Goal: Complete application form

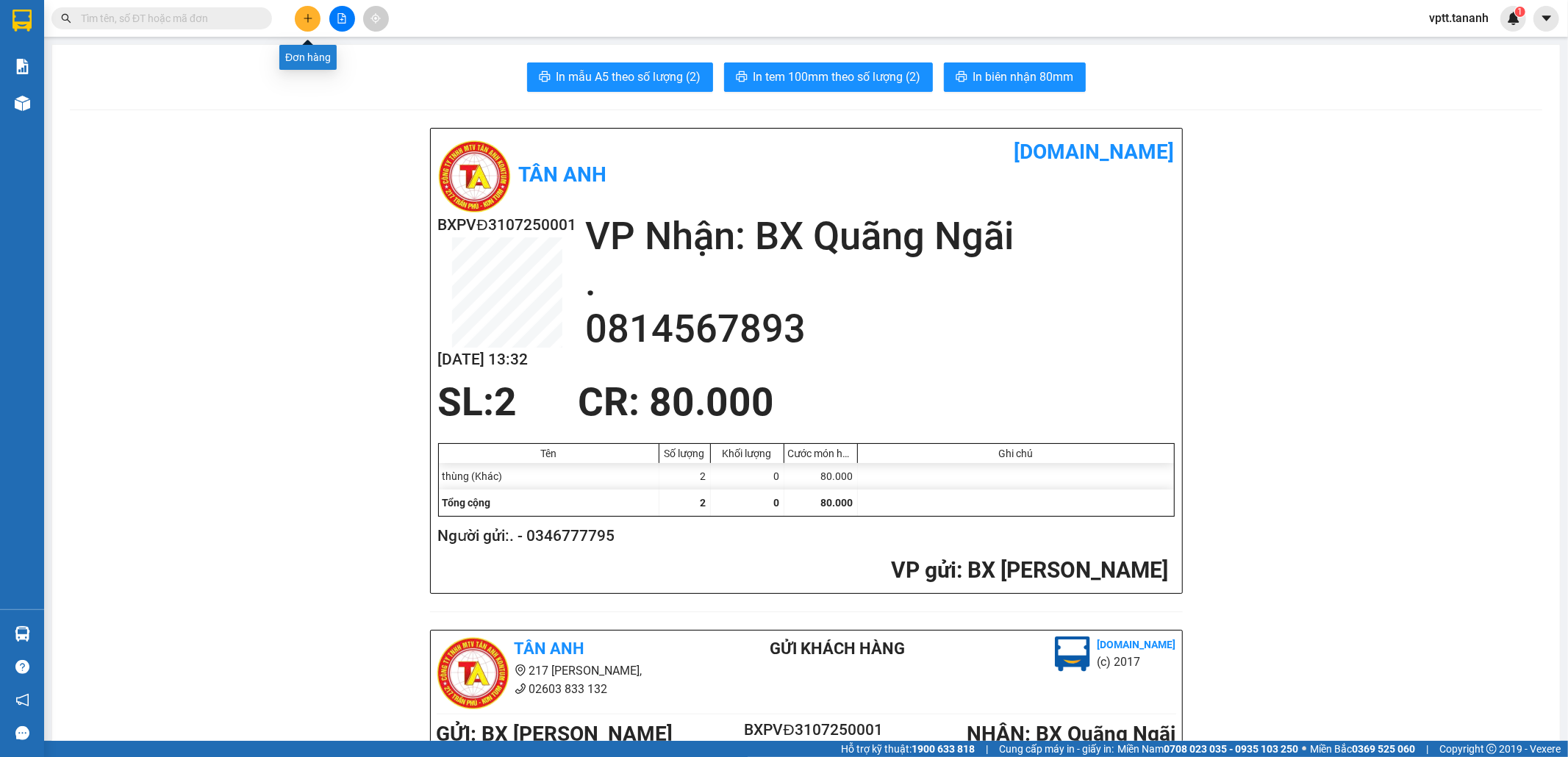
click at [309, 16] on icon "plus" at bounding box center [308, 18] width 10 height 10
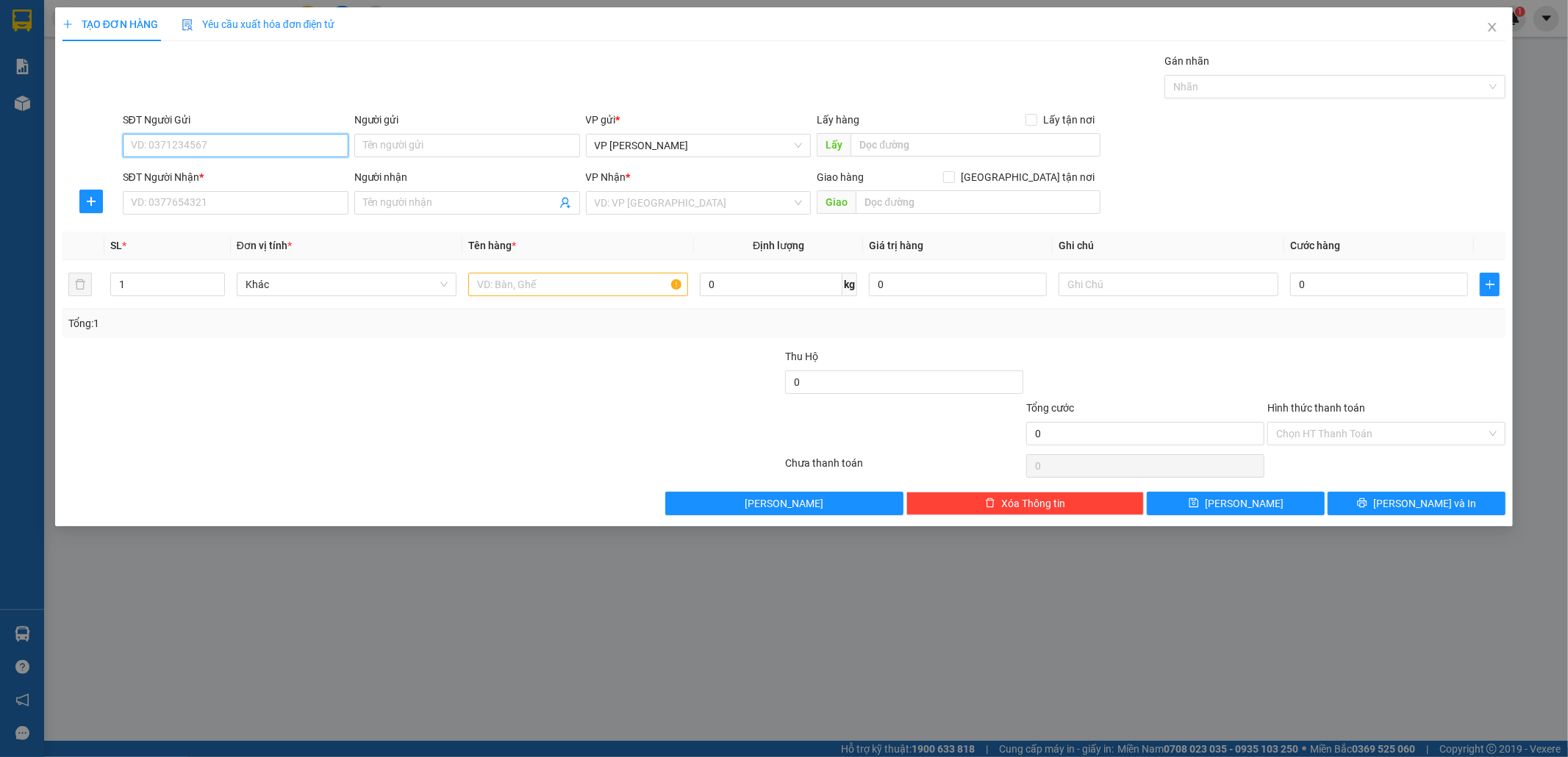
click at [229, 143] on input "SĐT Người Gửi" at bounding box center [235, 145] width 226 height 24
type input "0352324581"
click at [235, 199] on input "SĐT Người Nhận *" at bounding box center [235, 203] width 226 height 24
type input "0355986944"
click at [417, 195] on input "Người nhận" at bounding box center [459, 203] width 193 height 16
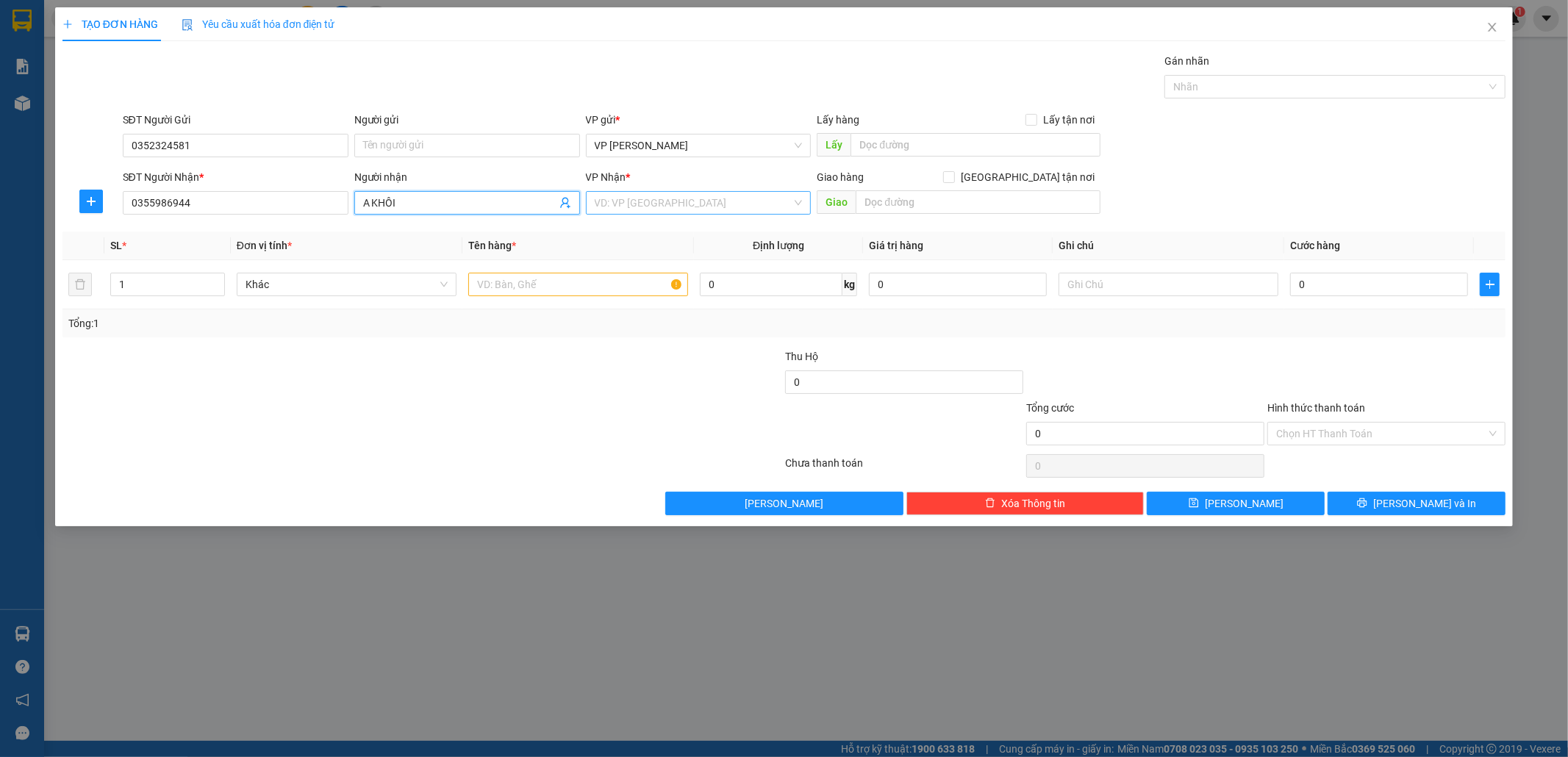
type input "A KHÔI"
click at [677, 201] on input "search" at bounding box center [694, 203] width 198 height 22
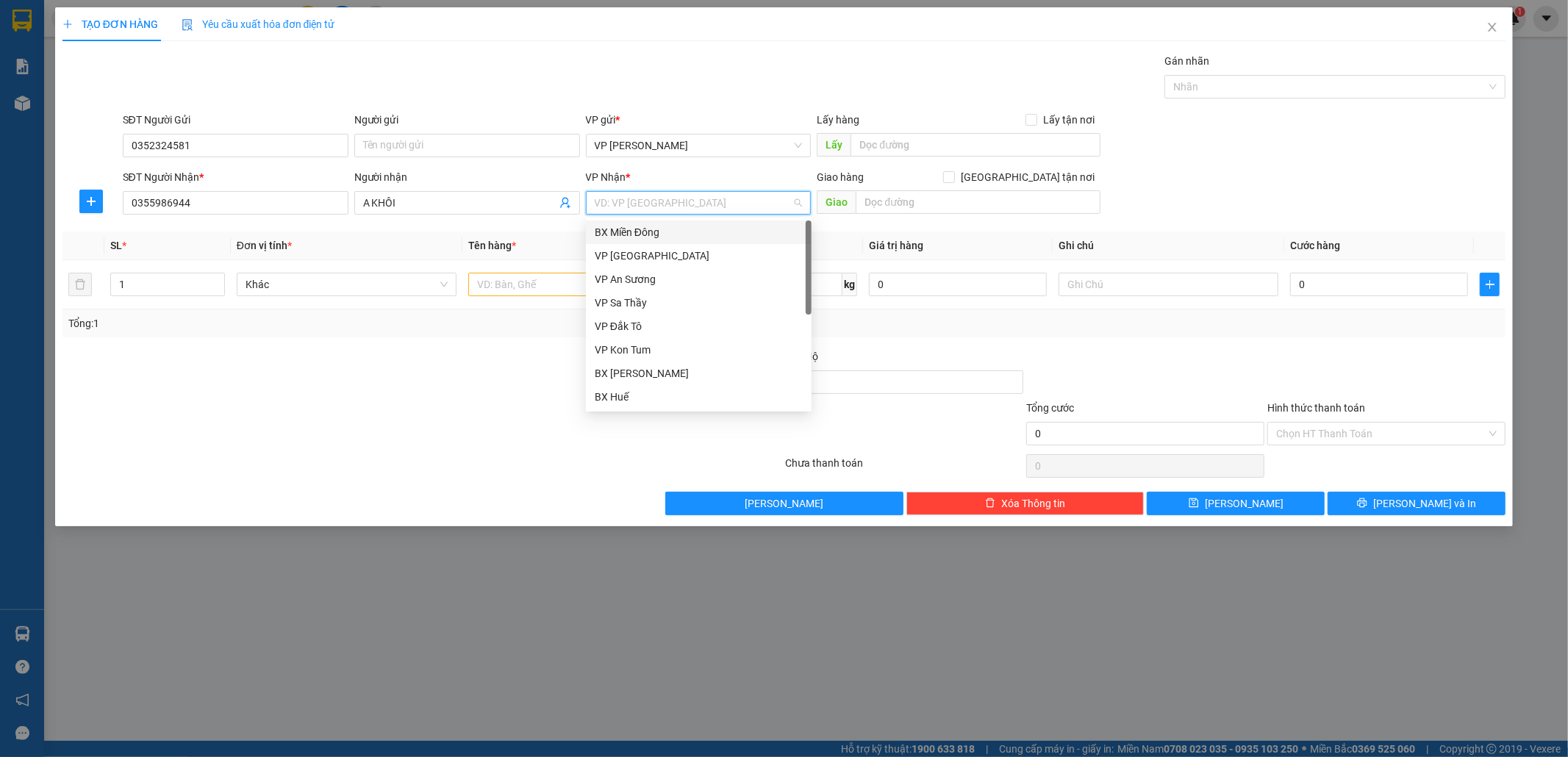
click at [725, 228] on div "BX Miền Đông" at bounding box center [699, 232] width 208 height 16
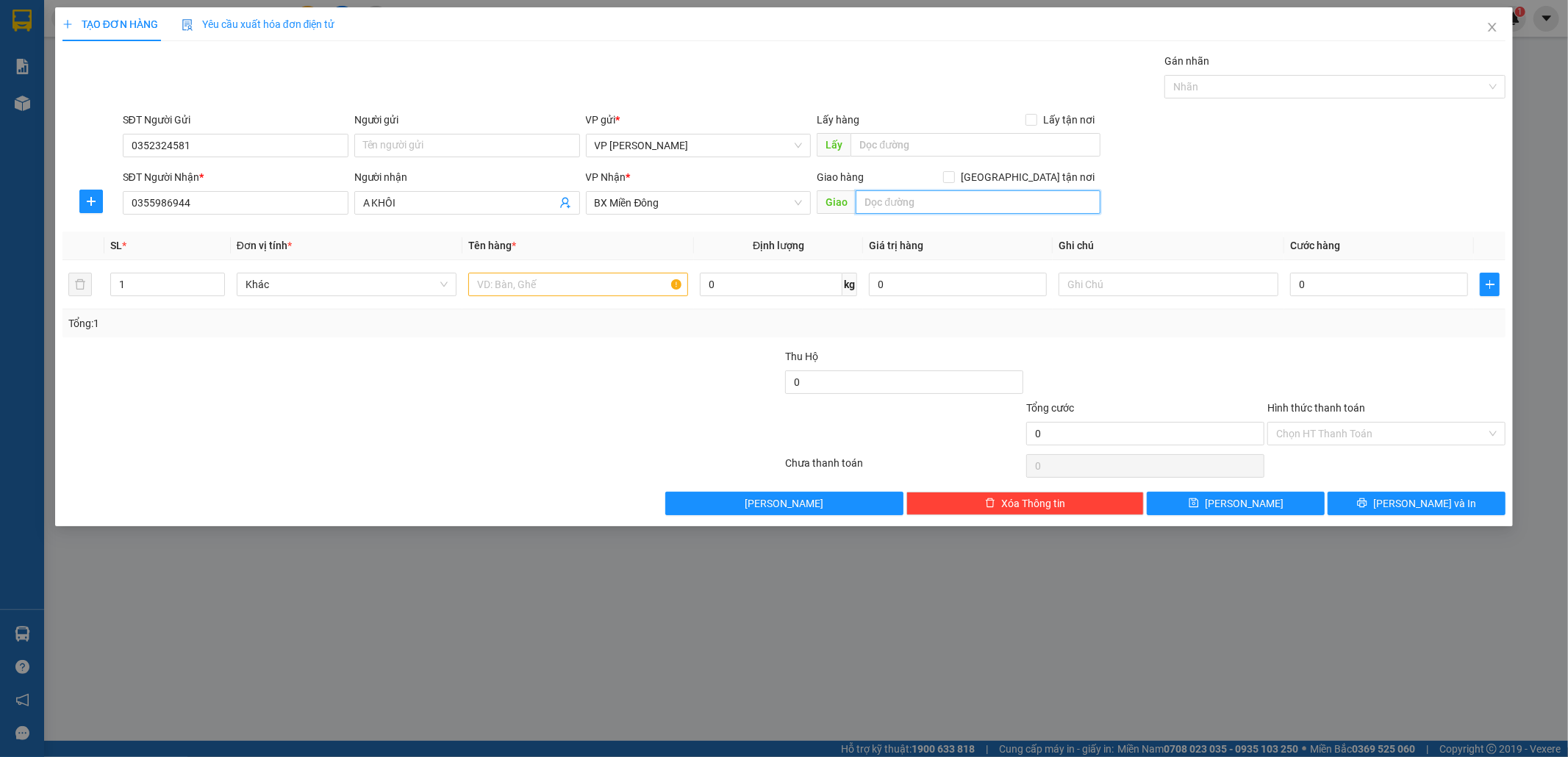
drag, startPoint x: 914, startPoint y: 201, endPoint x: 873, endPoint y: 210, distance: 42.0
click at [915, 202] on input "text" at bounding box center [979, 202] width 245 height 24
type input "GTN/CR 100"
click at [657, 281] on input "text" at bounding box center [579, 284] width 220 height 24
type input "1TG"
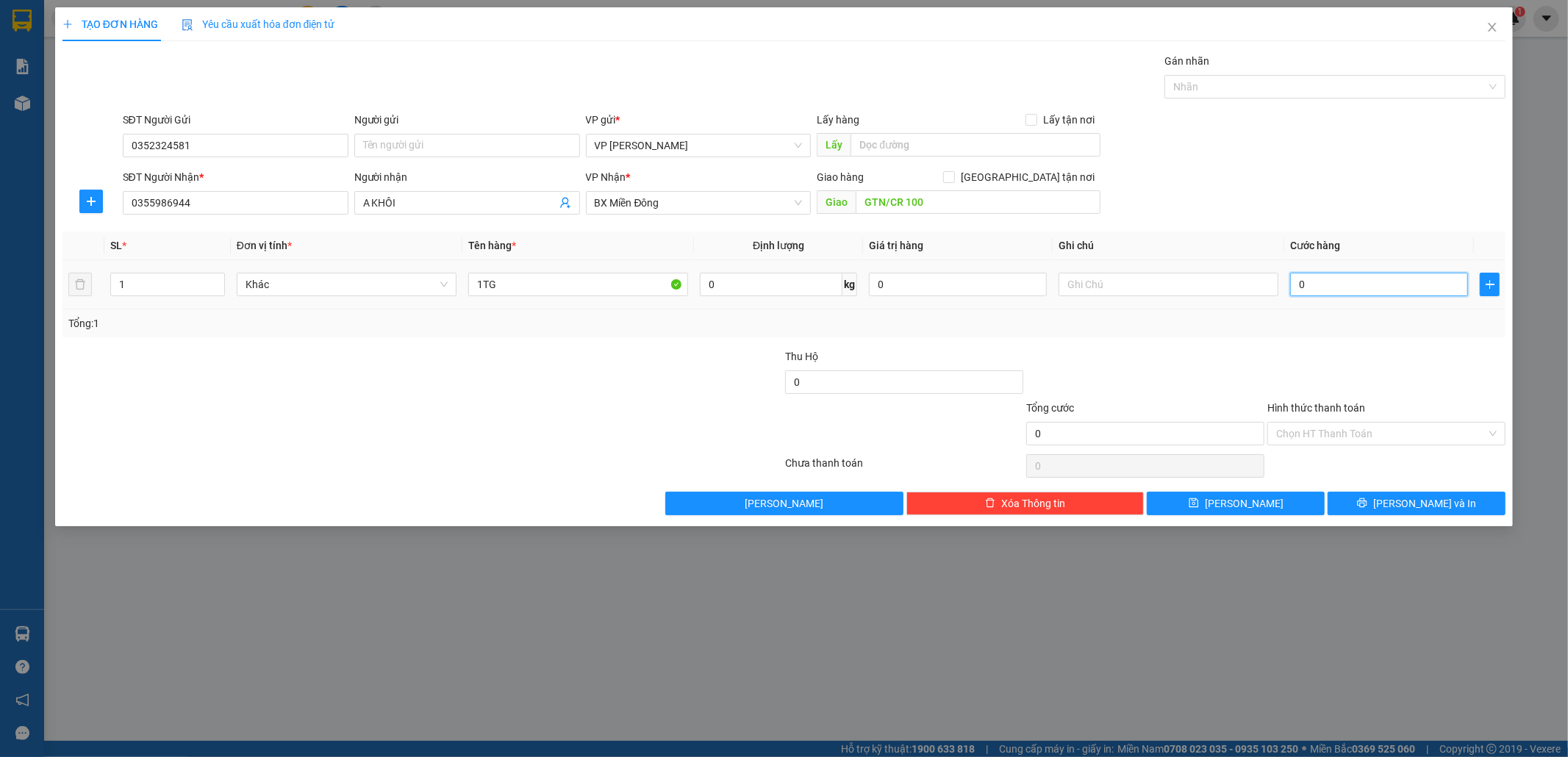
click at [1317, 278] on input "0" at bounding box center [1379, 284] width 177 height 24
type input "7"
type input "70"
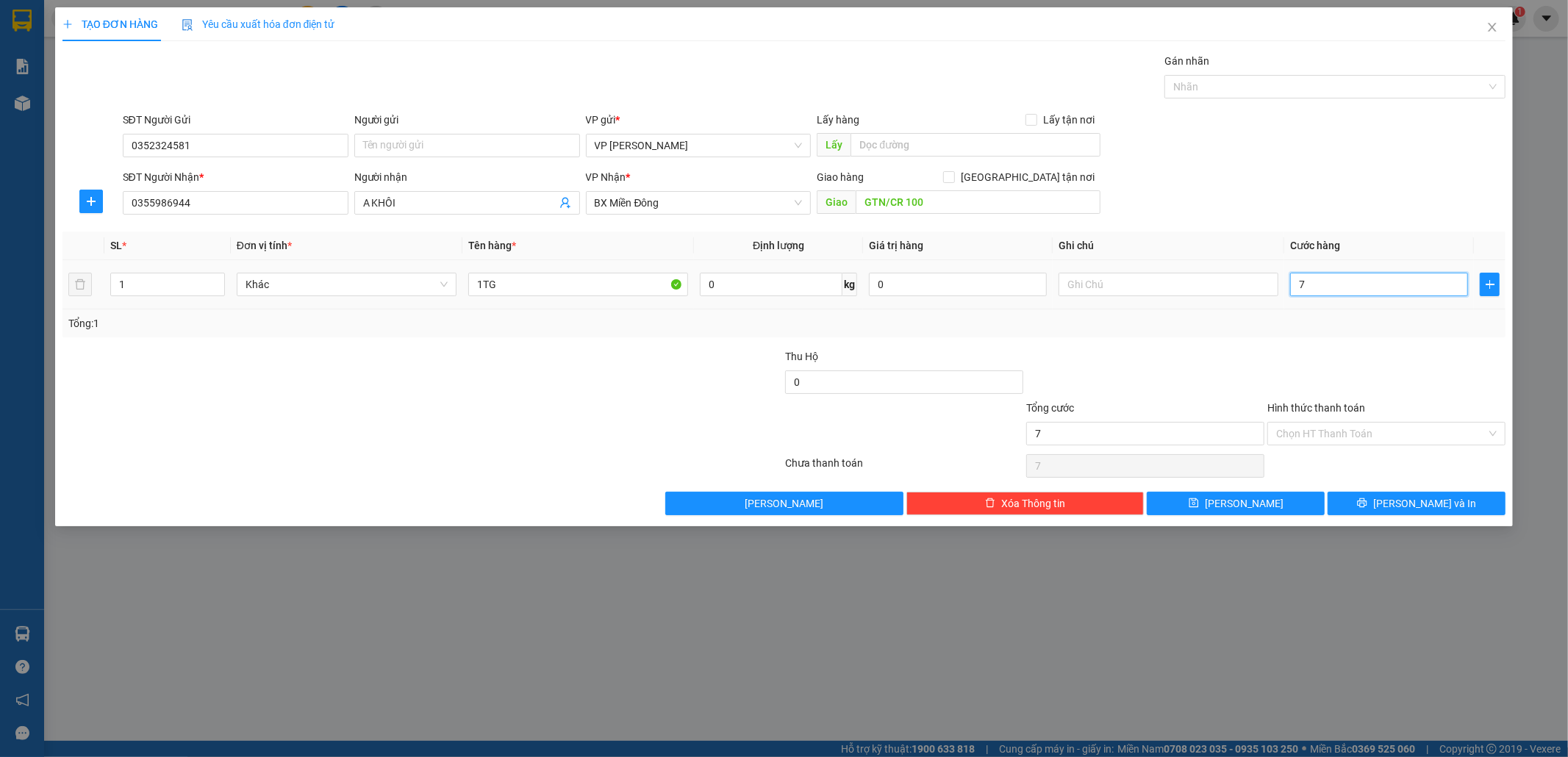
type input "70"
type input "70.000"
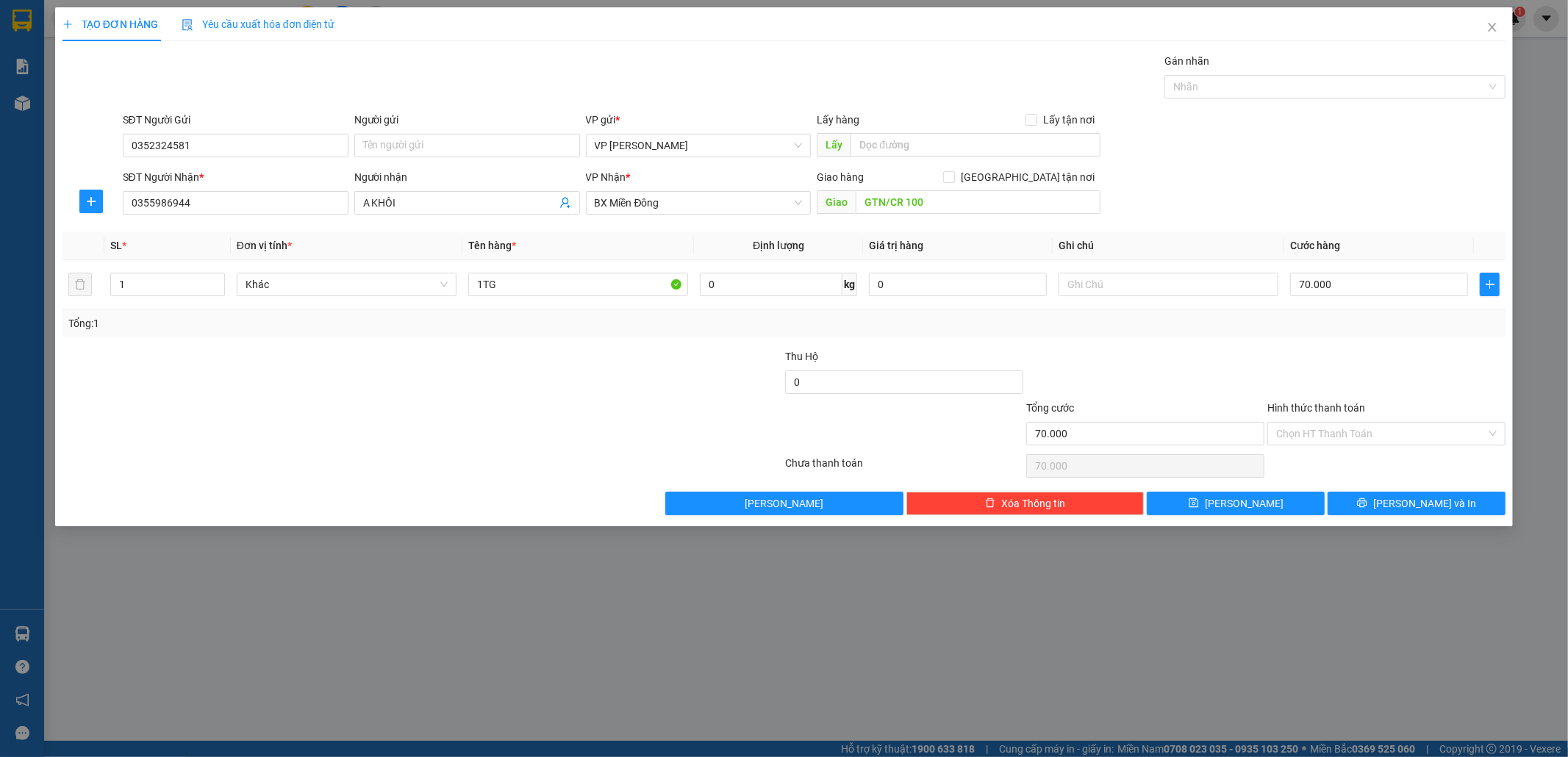
click at [1314, 410] on label "Hình thức thanh toán" at bounding box center [1317, 408] width 98 height 12
click at [1314, 423] on input "Hình thức thanh toán" at bounding box center [1382, 433] width 210 height 22
type input "6"
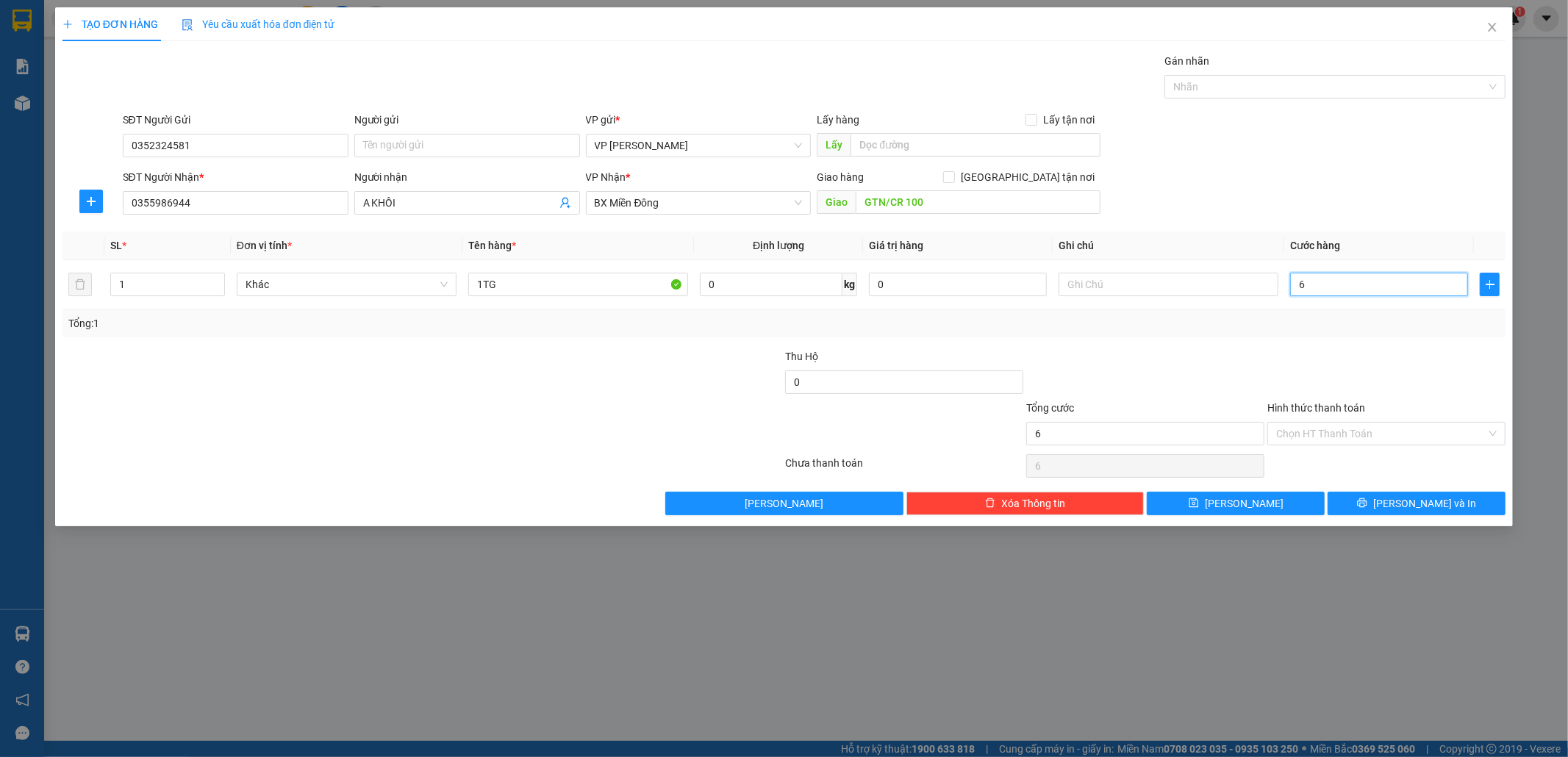
type input "60"
type input "60.000"
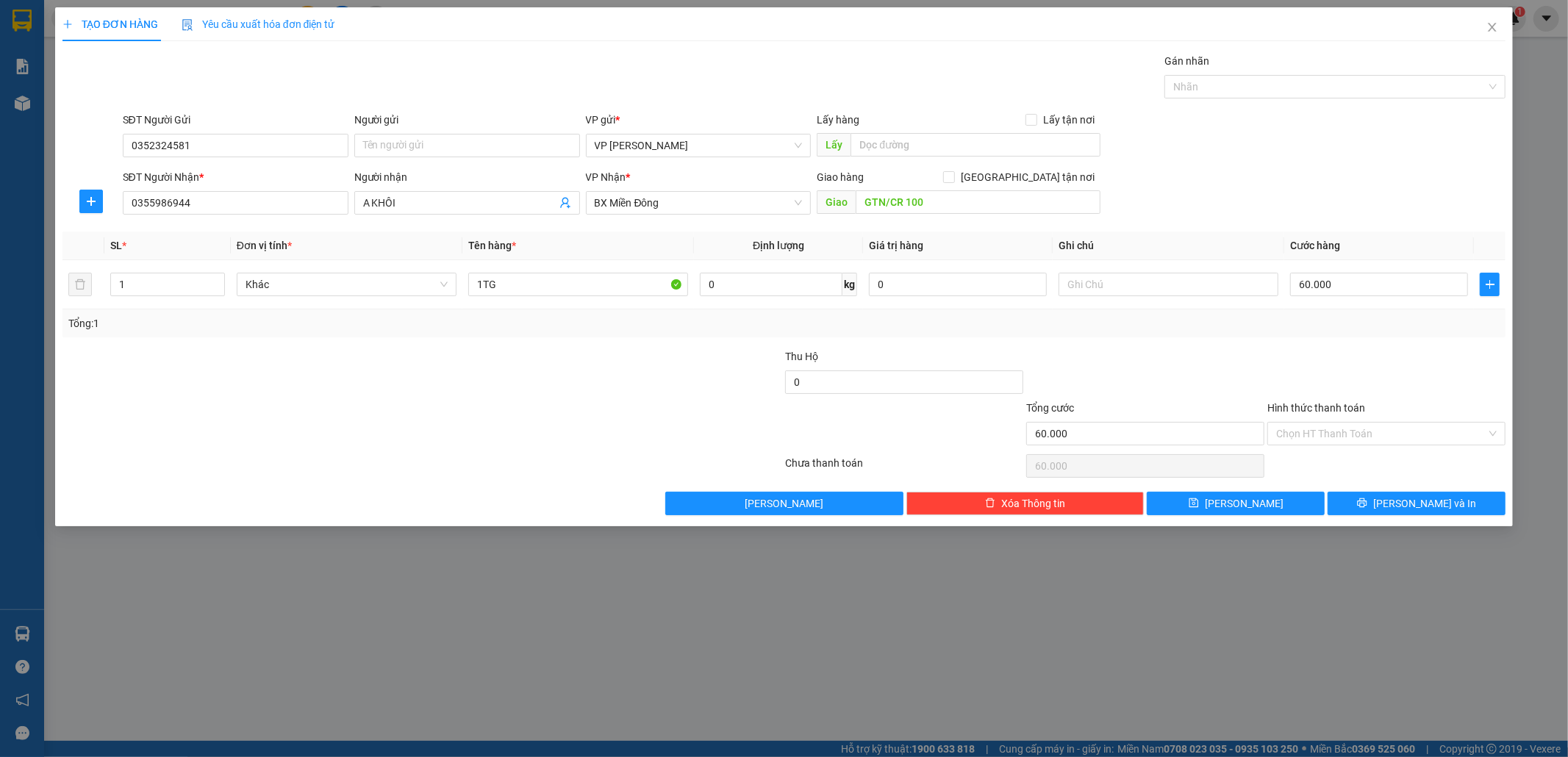
click at [1324, 408] on label "Hình thức thanh toán" at bounding box center [1317, 408] width 98 height 12
click at [1324, 423] on input "Hình thức thanh toán" at bounding box center [1382, 433] width 210 height 22
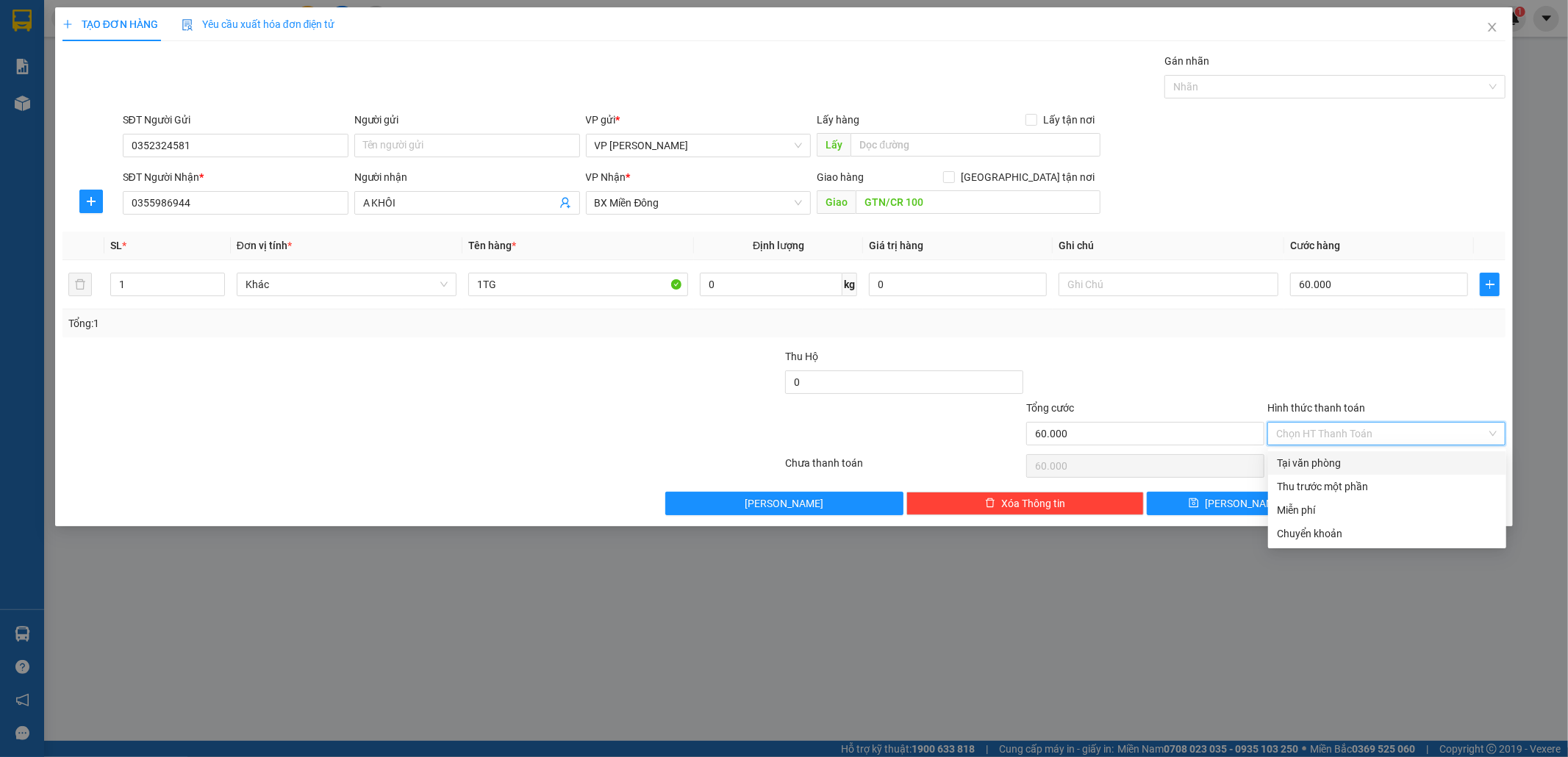
click at [1350, 465] on div "Tại văn phòng" at bounding box center [1387, 463] width 221 height 16
type input "0"
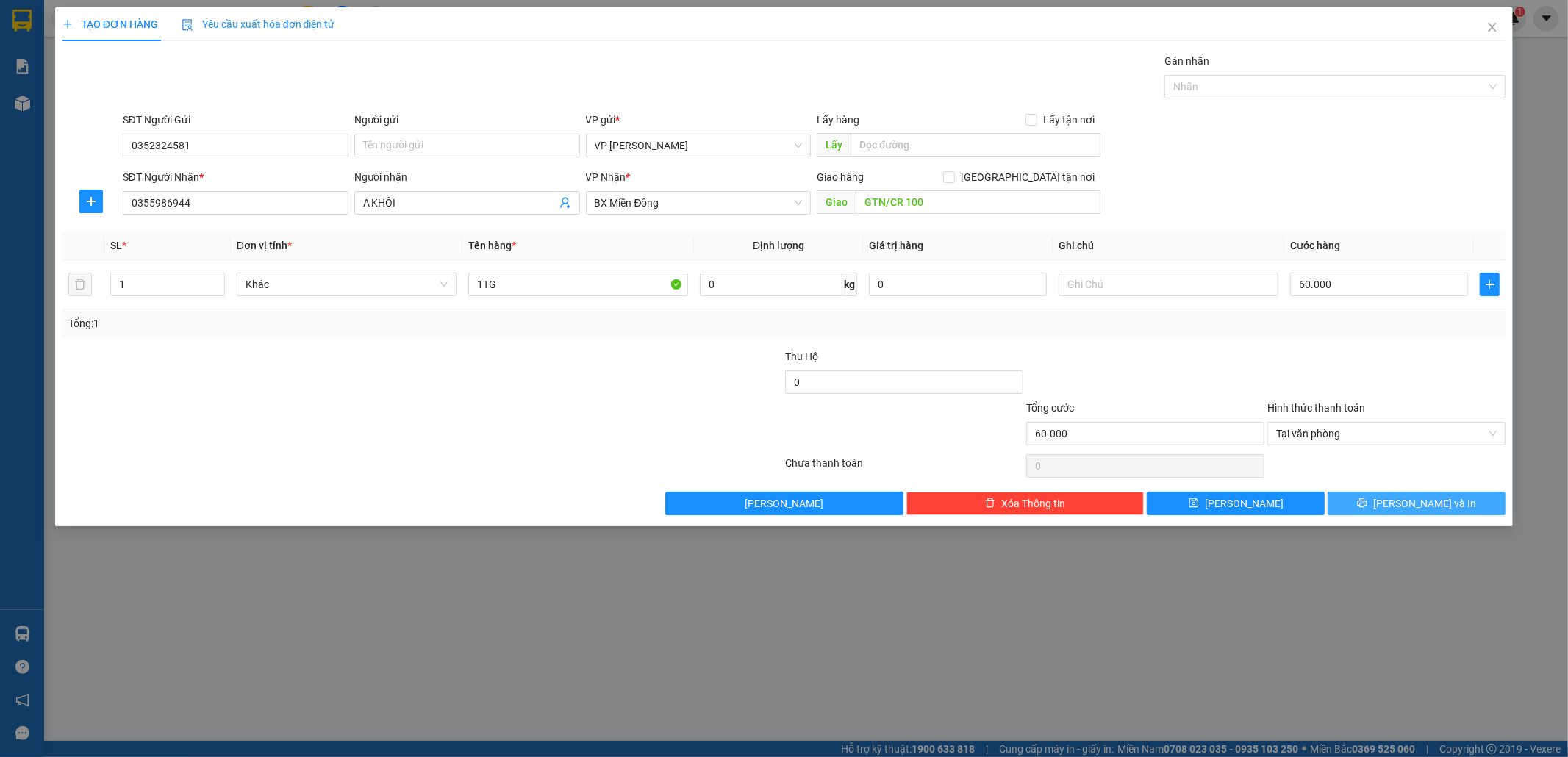
click at [1368, 505] on icon "printer" at bounding box center [1363, 503] width 10 height 10
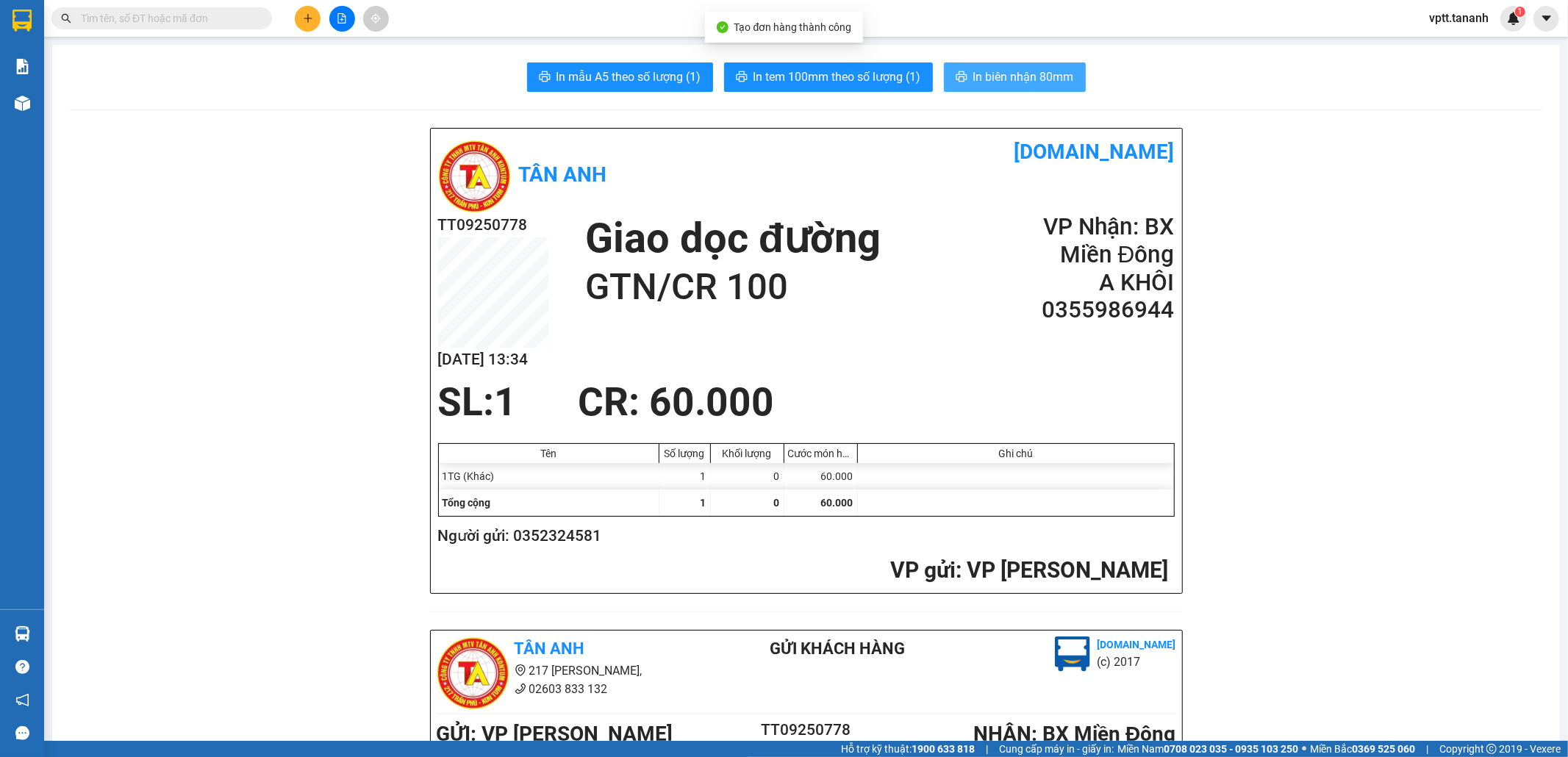
drag, startPoint x: 973, startPoint y: 76, endPoint x: 953, endPoint y: 92, distance: 25.6
click at [974, 78] on span "In biên nhận 80mm" at bounding box center [1024, 76] width 101 height 19
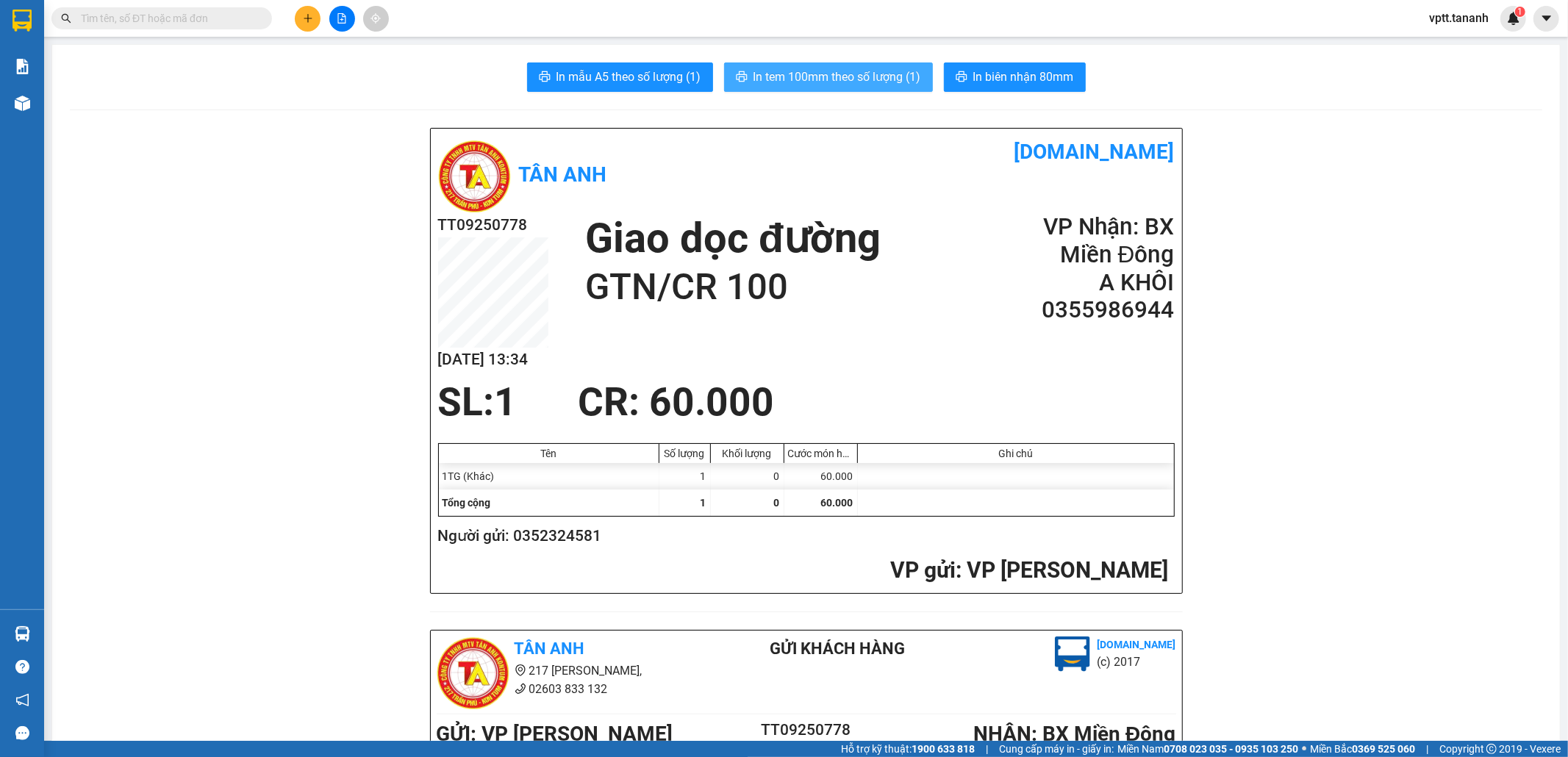
click at [895, 79] on span "In tem 100mm theo số lượng (1)" at bounding box center [837, 76] width 168 height 19
